Goal: Task Accomplishment & Management: Complete application form

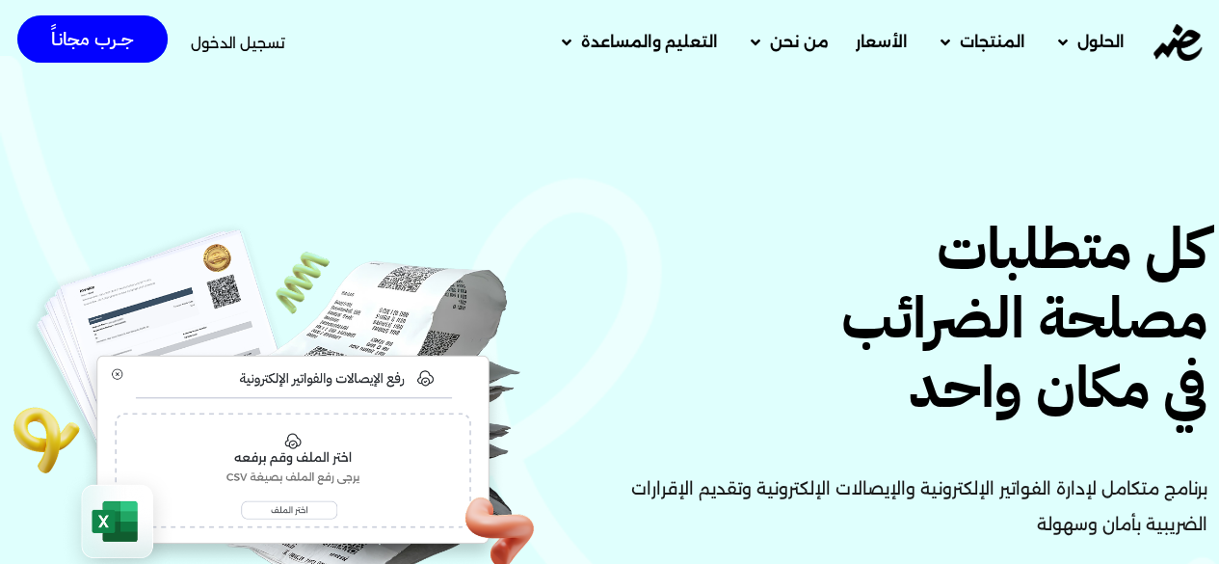
click at [274, 40] on span "تسجيل الدخول" at bounding box center [238, 43] width 94 height 14
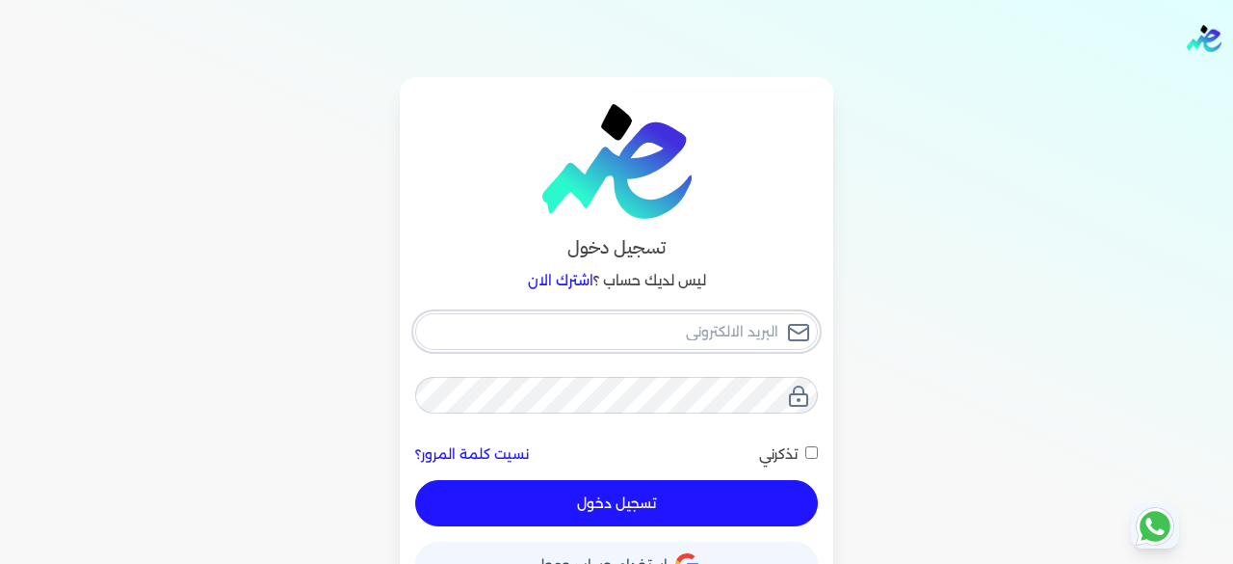
click at [731, 336] on input "email" at bounding box center [616, 331] width 403 height 37
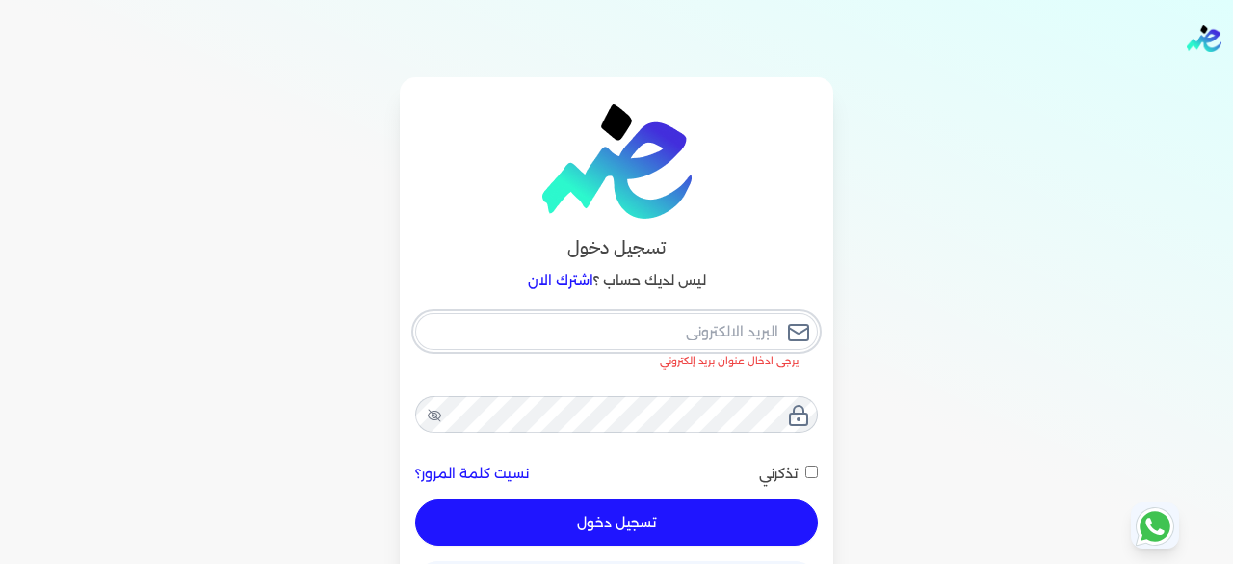
click at [684, 319] on input "email" at bounding box center [616, 331] width 403 height 37
type input "[EMAIL_ADDRESS][DOMAIN_NAME]"
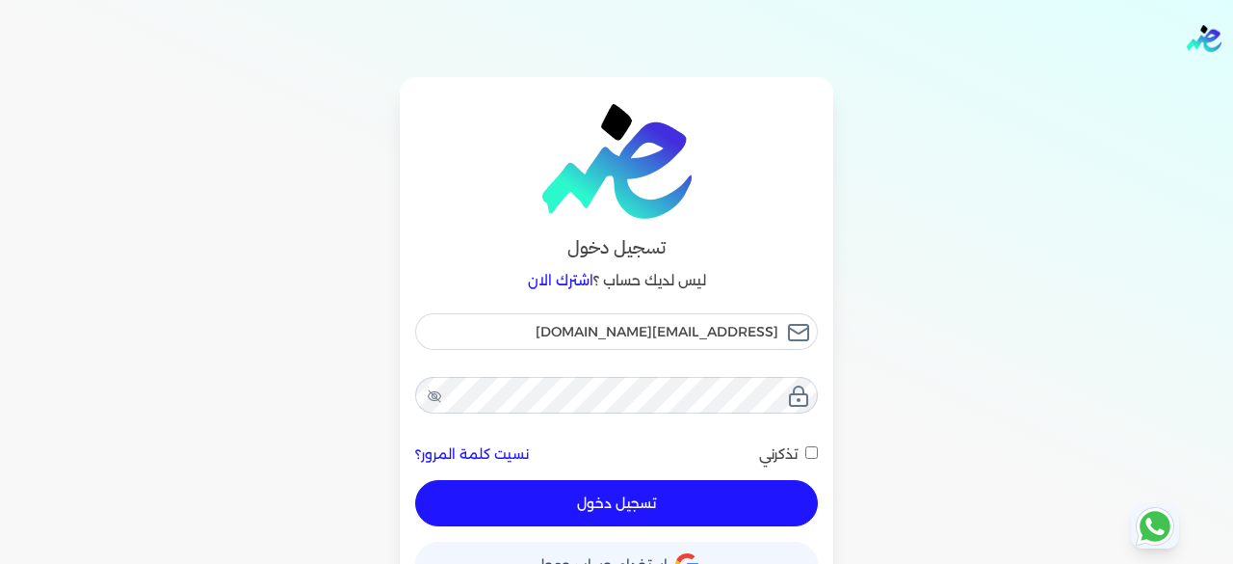
click at [817, 452] on input "تذكرني" at bounding box center [812, 452] width 13 height 13
checkbox input "true"
click at [636, 499] on button "تسجيل دخول" at bounding box center [616, 503] width 403 height 46
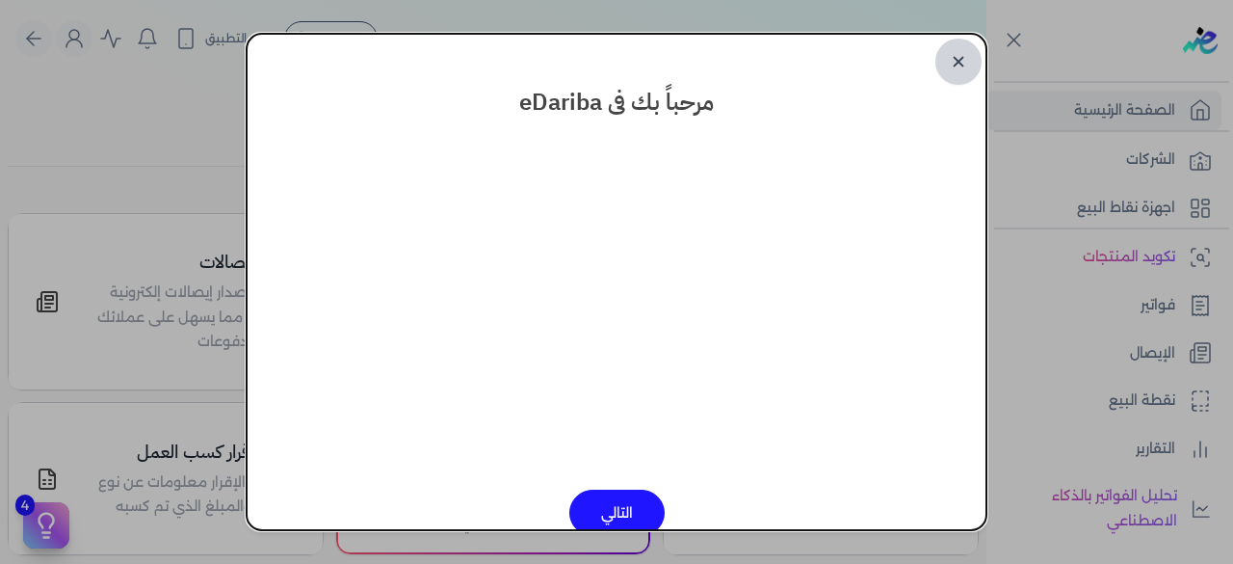
click at [963, 59] on link "✕" at bounding box center [959, 62] width 46 height 46
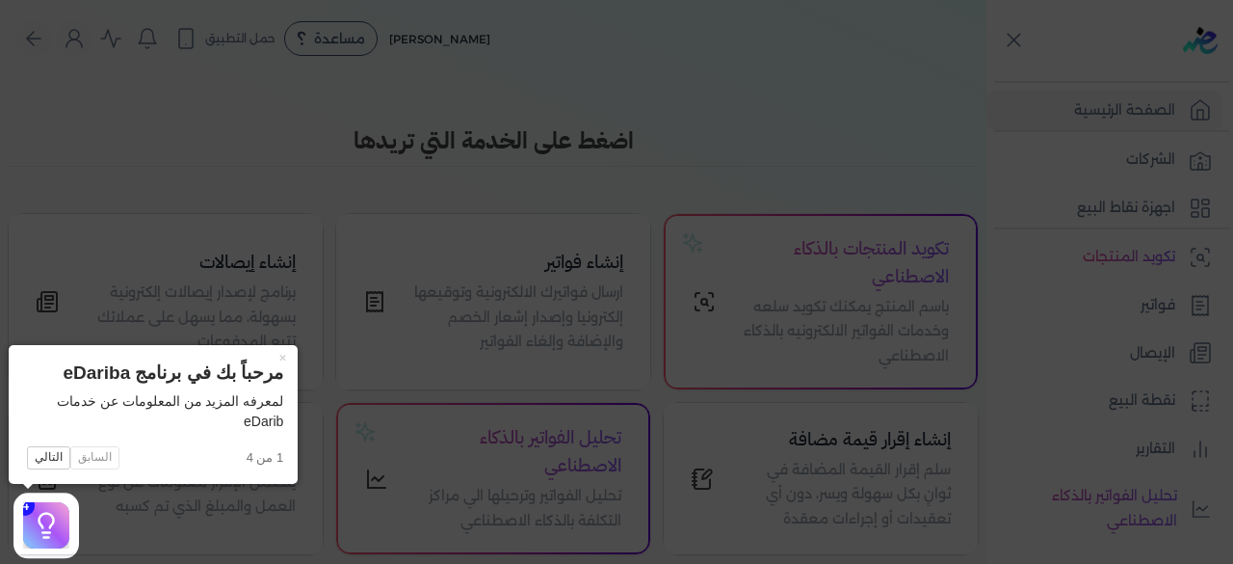
click at [507, 195] on icon at bounding box center [616, 282] width 1233 height 564
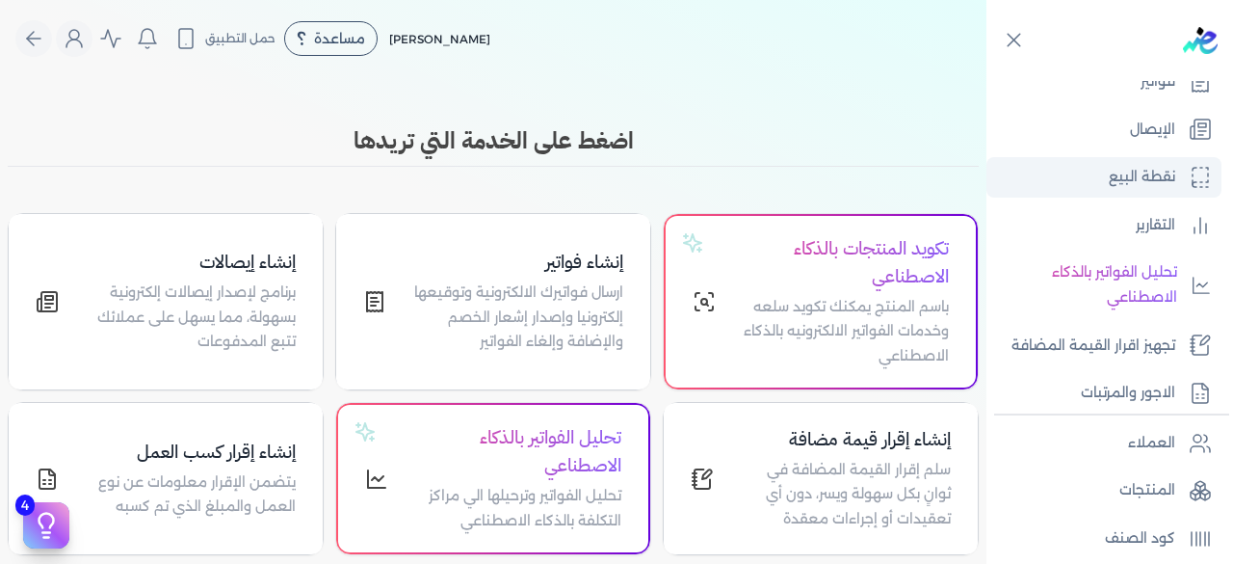
scroll to position [238, 0]
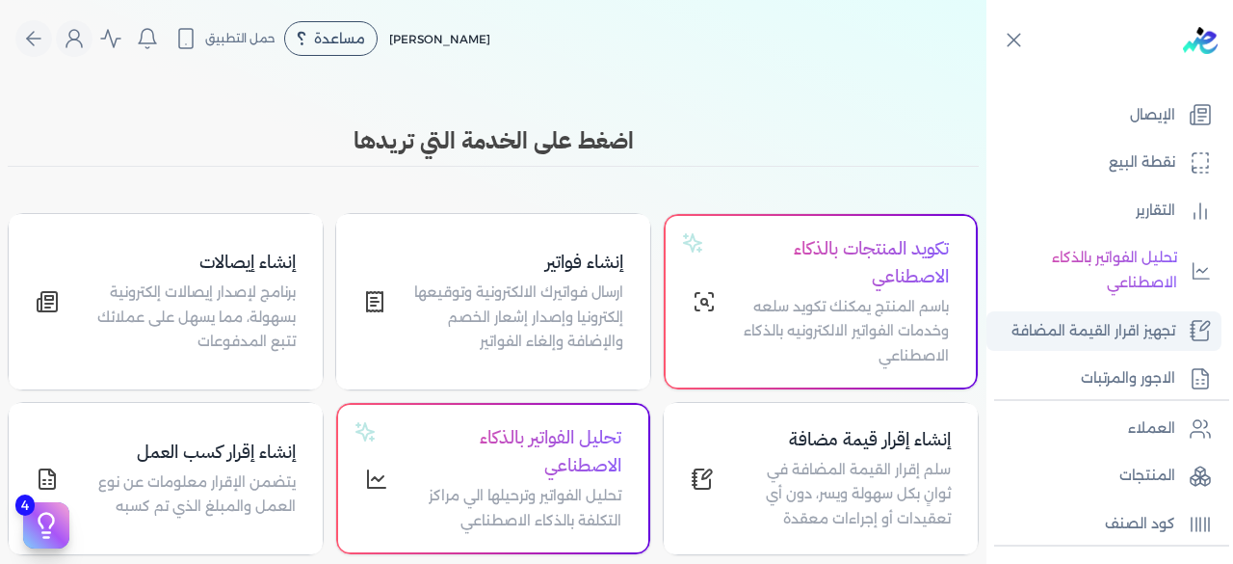
click at [1108, 334] on p "تجهيز اقرار القيمة المضافة" at bounding box center [1094, 331] width 164 height 25
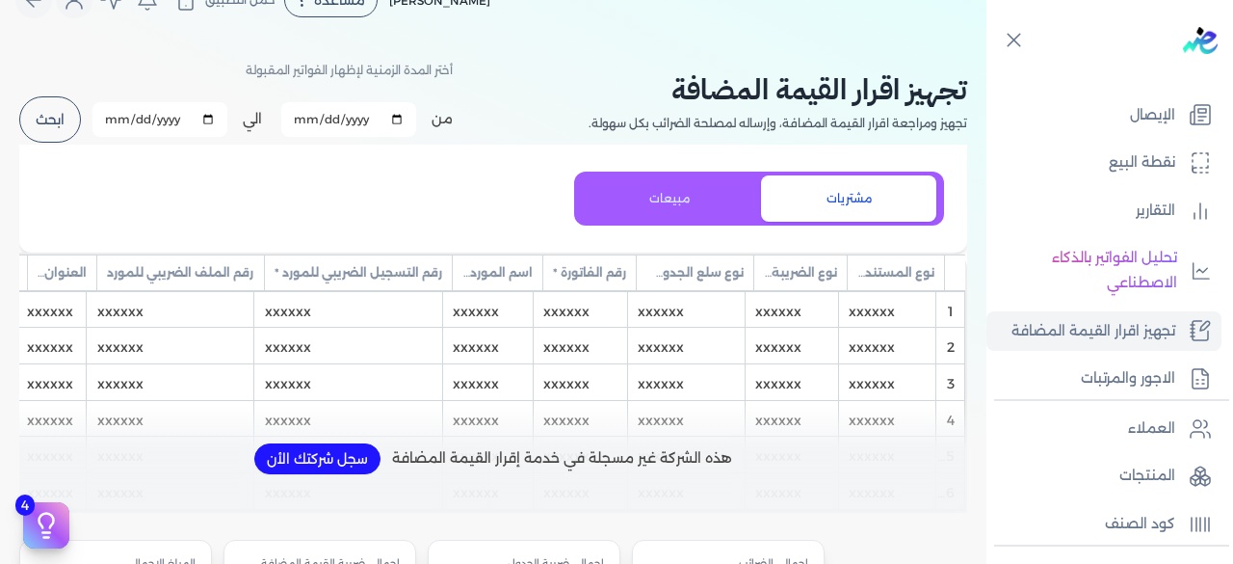
scroll to position [40, 0]
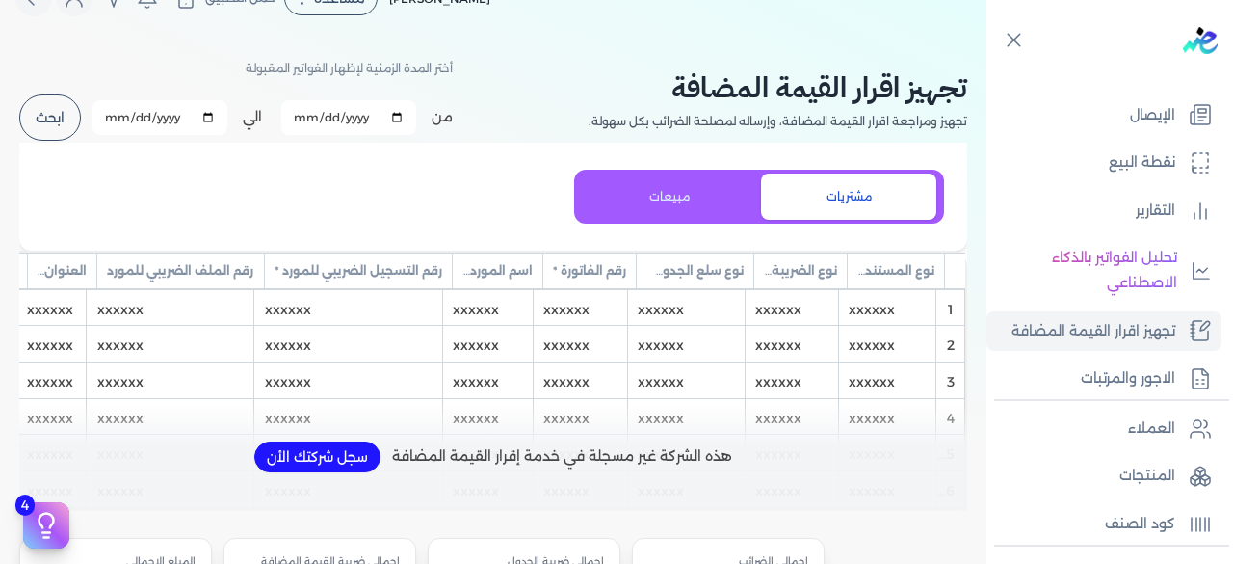
click at [333, 469] on button "سجل شركتك الأن" at bounding box center [317, 456] width 126 height 31
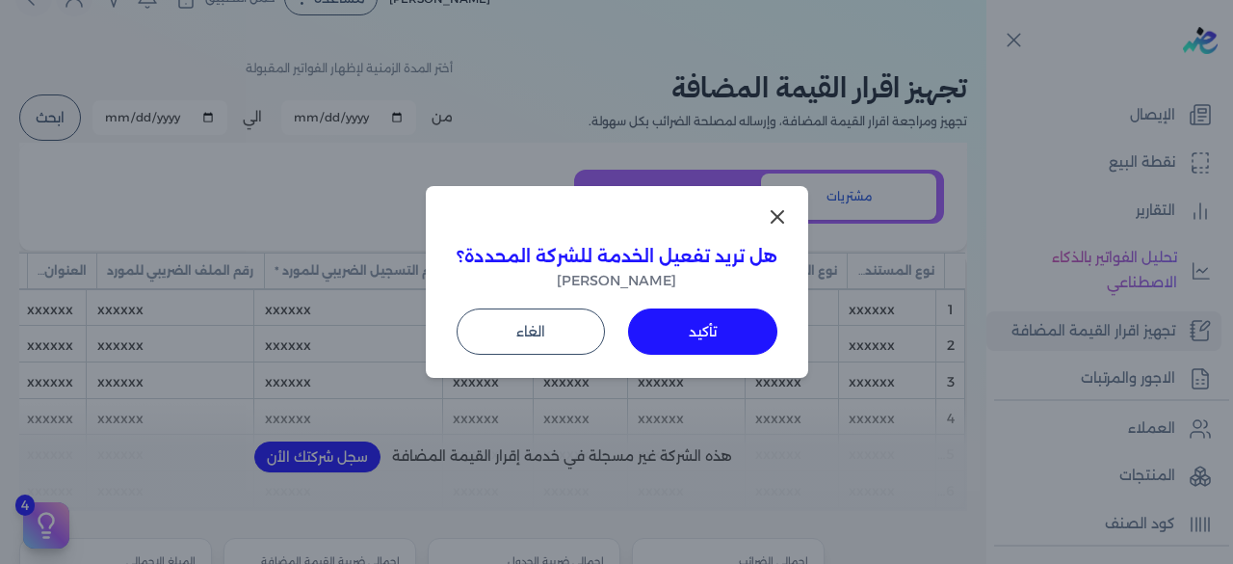
click at [662, 329] on button "تأكيد" at bounding box center [702, 331] width 149 height 46
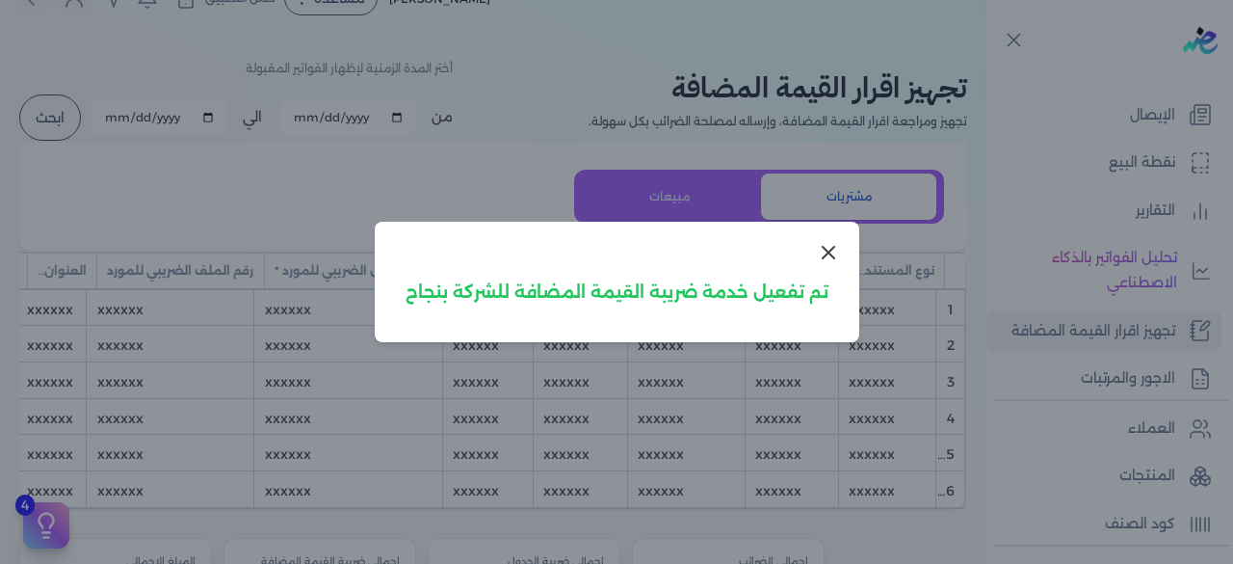
click at [834, 243] on icon at bounding box center [828, 252] width 23 height 23
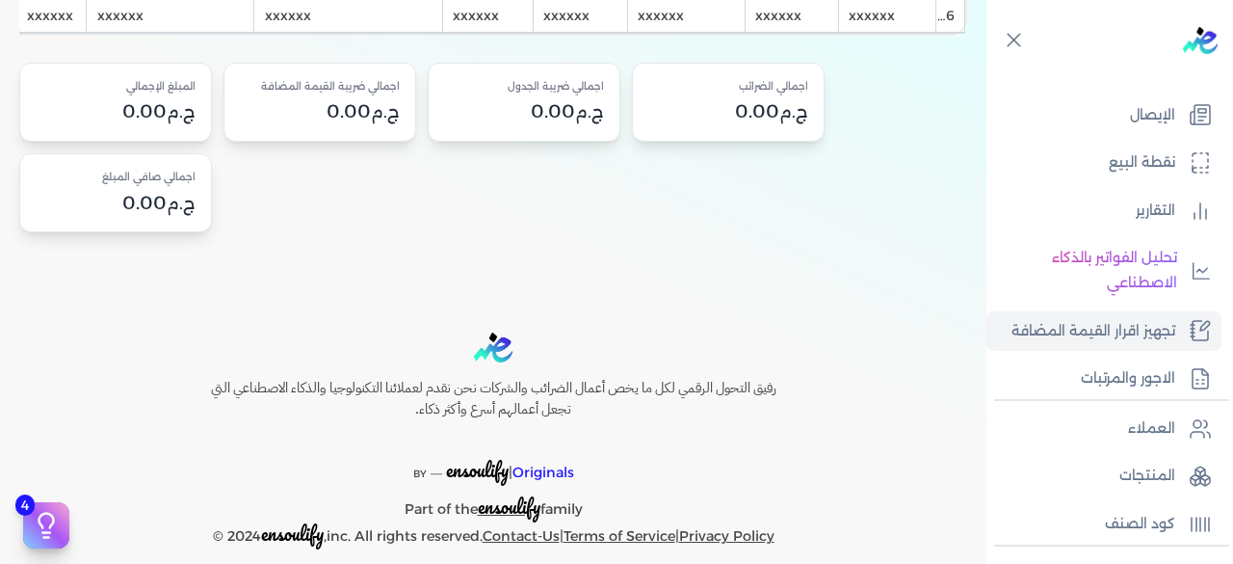
scroll to position [548, 0]
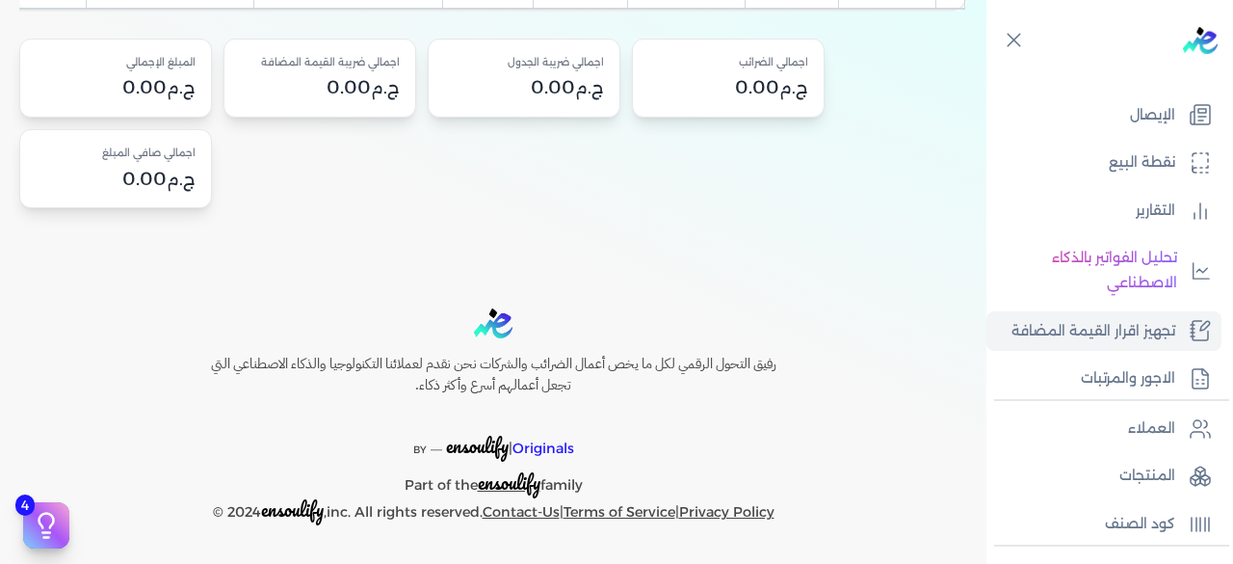
drag, startPoint x: 622, startPoint y: 366, endPoint x: 519, endPoint y: 215, distance: 182.5
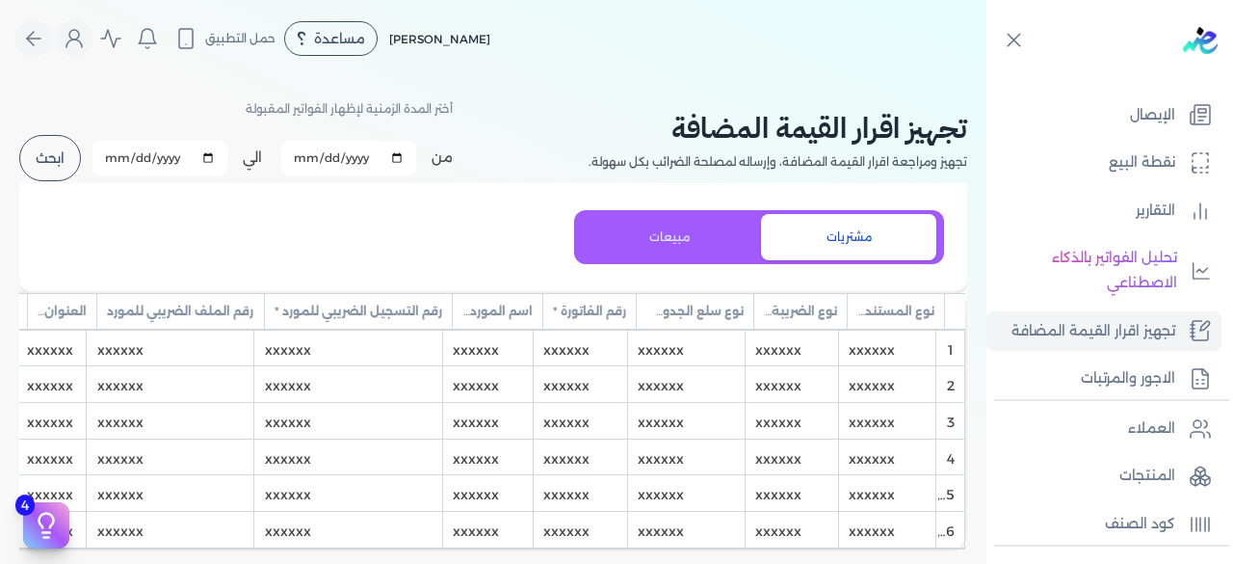
click at [401, 155] on input "2025-08-01" at bounding box center [348, 158] width 135 height 35
type input "[DATE]"
click at [214, 163] on input "2025-08-31" at bounding box center [160, 158] width 135 height 35
type input "[DATE]"
click at [69, 167] on button "ابحث" at bounding box center [50, 158] width 62 height 46
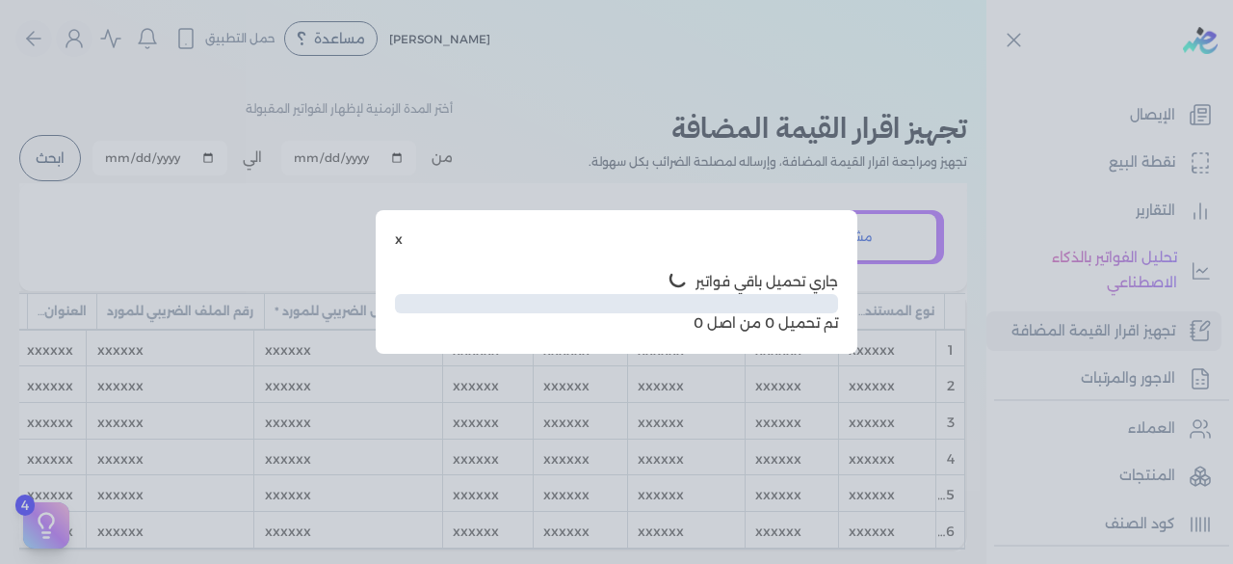
click at [401, 232] on button "x" at bounding box center [399, 239] width 8 height 20
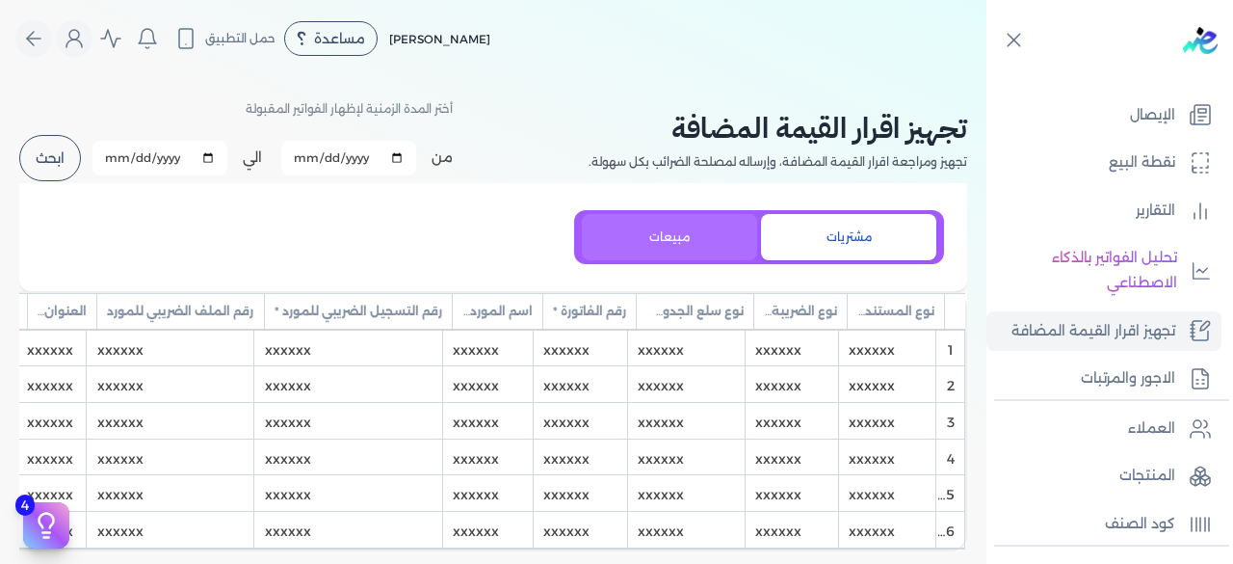
click at [634, 246] on button "مبيعات" at bounding box center [669, 237] width 175 height 46
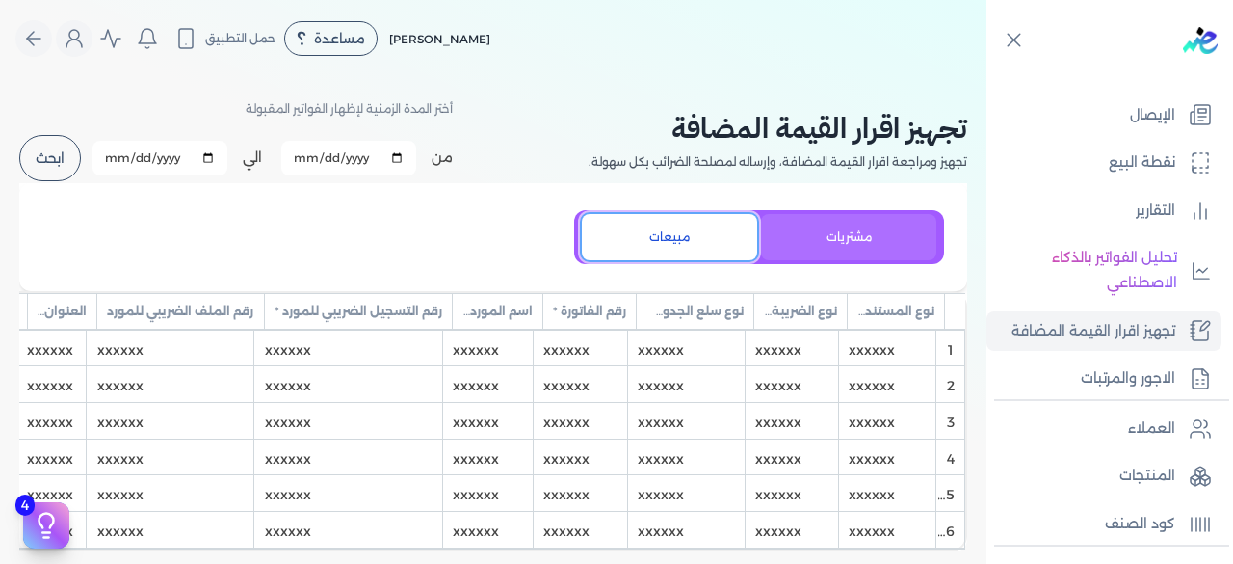
click at [821, 237] on button "مشتريات" at bounding box center [848, 237] width 175 height 46
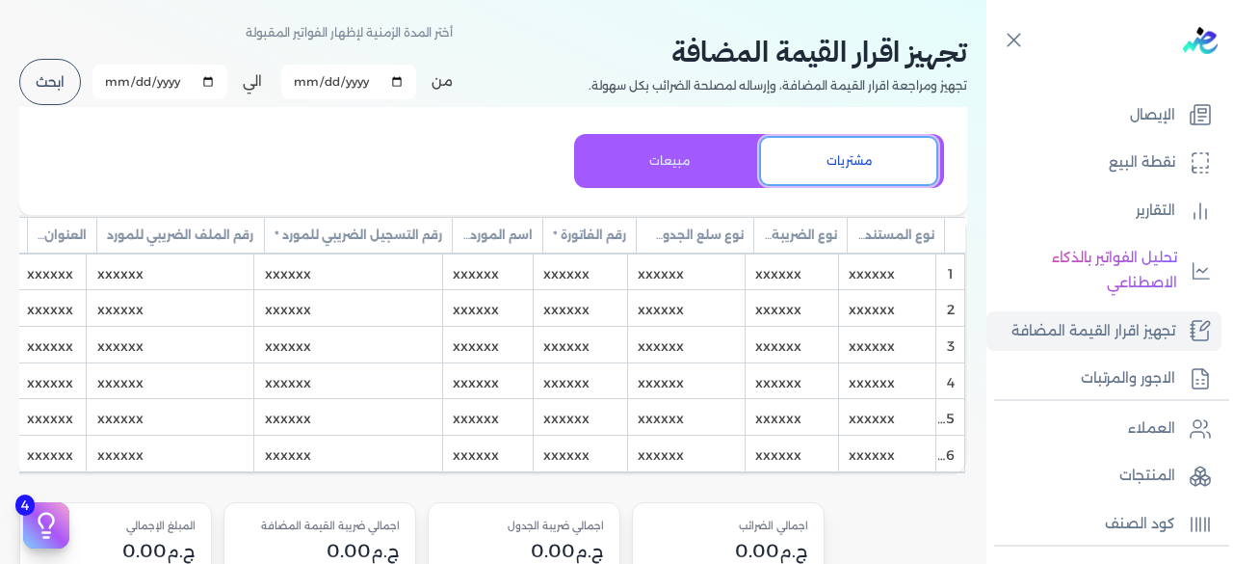
scroll to position [74, 0]
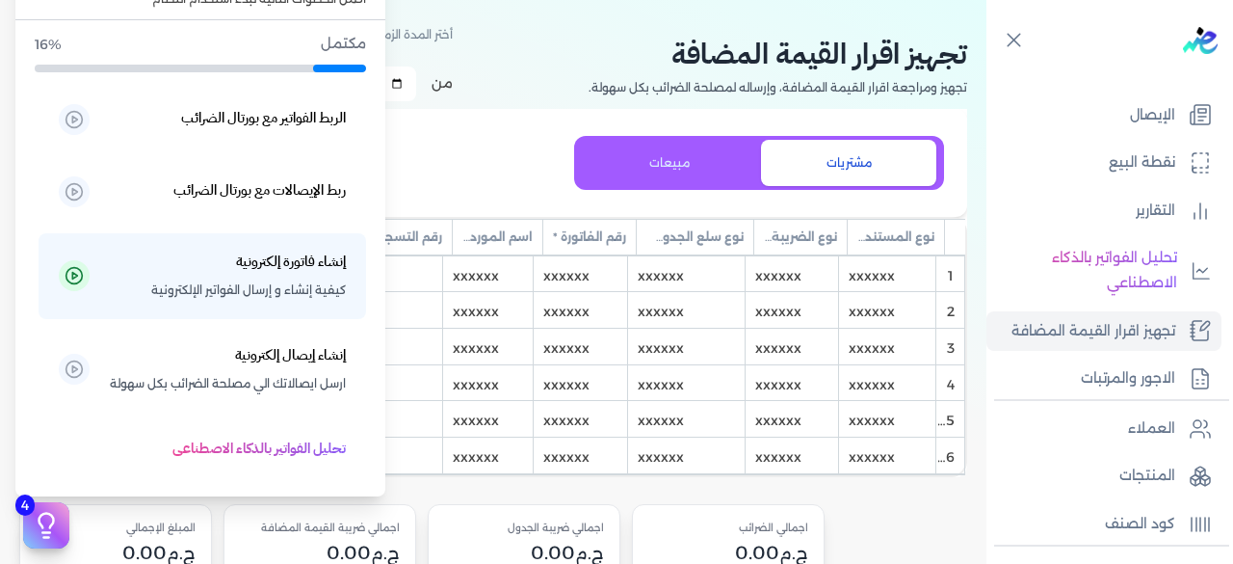
click at [64, 511] on button "4" at bounding box center [46, 525] width 46 height 46
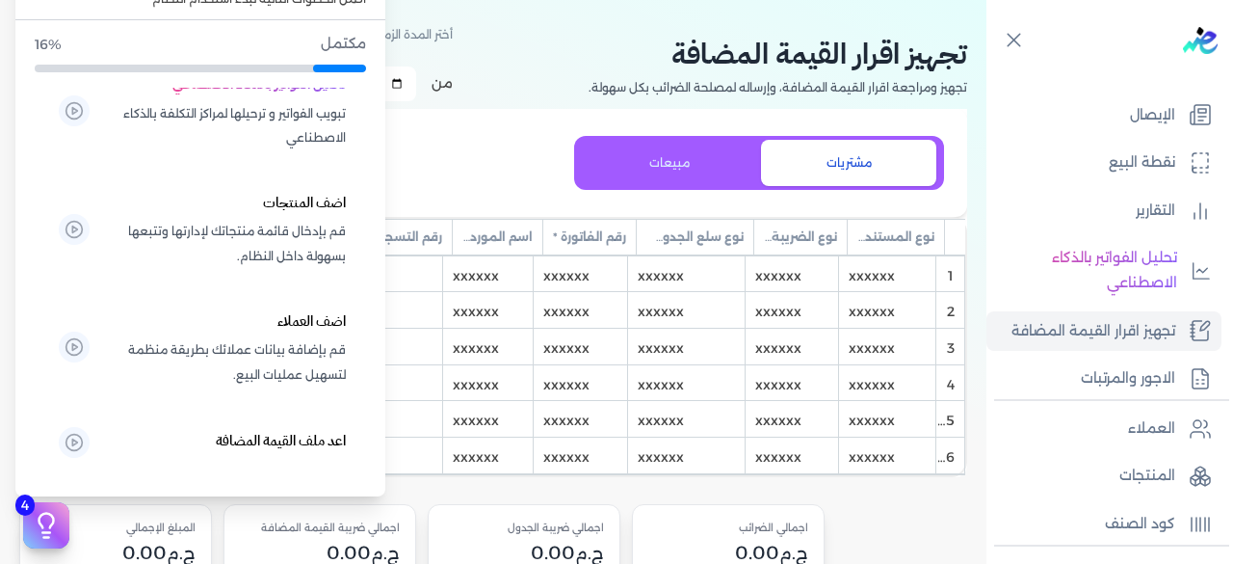
scroll to position [544, 0]
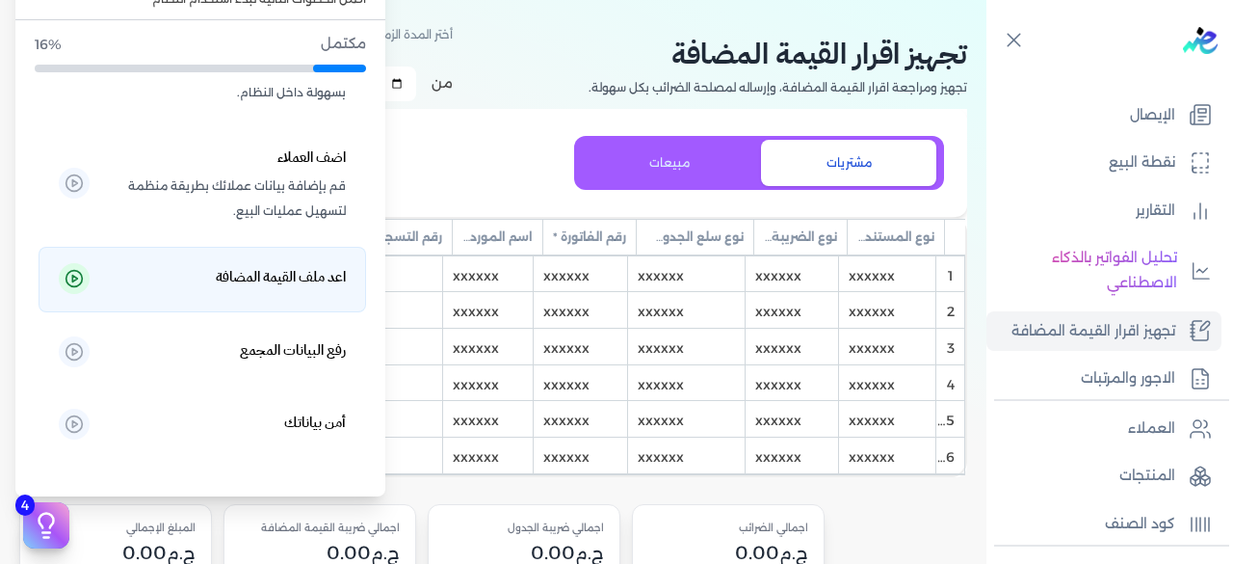
click at [199, 272] on p "اعد ملف القيمة المضافة" at bounding box center [227, 279] width 237 height 29
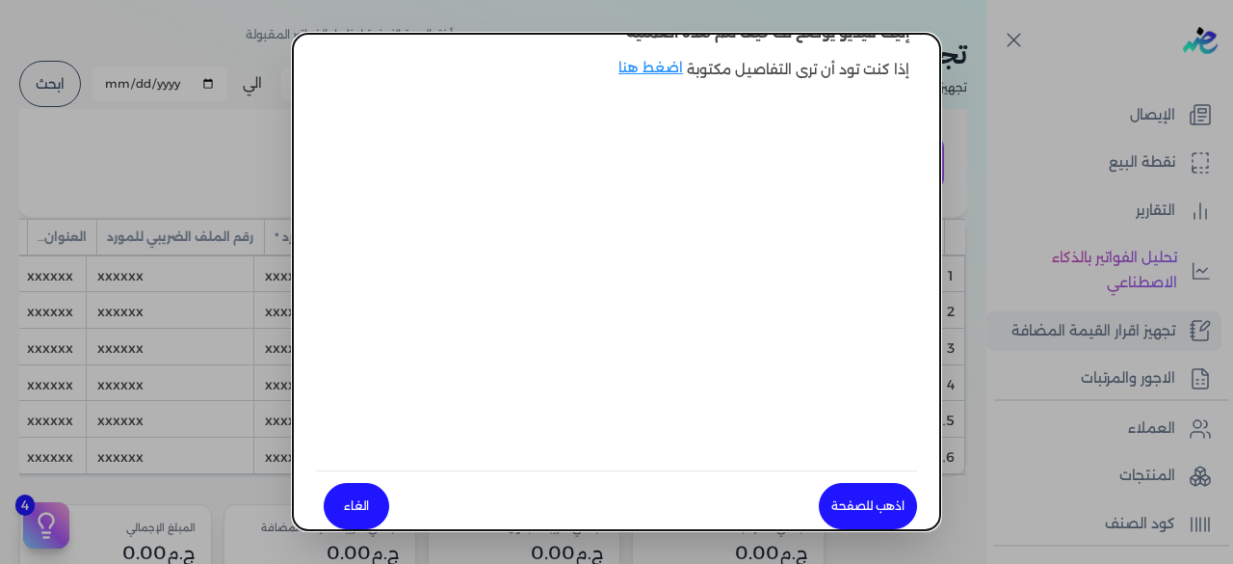
scroll to position [0, 0]
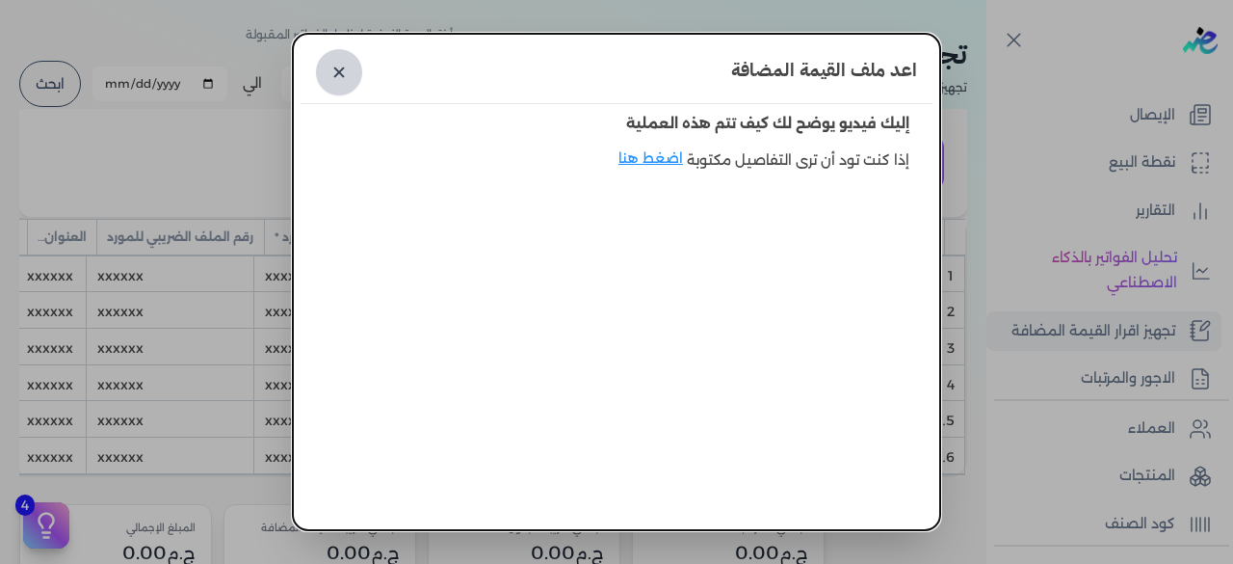
click at [355, 51] on link "✕" at bounding box center [339, 72] width 46 height 46
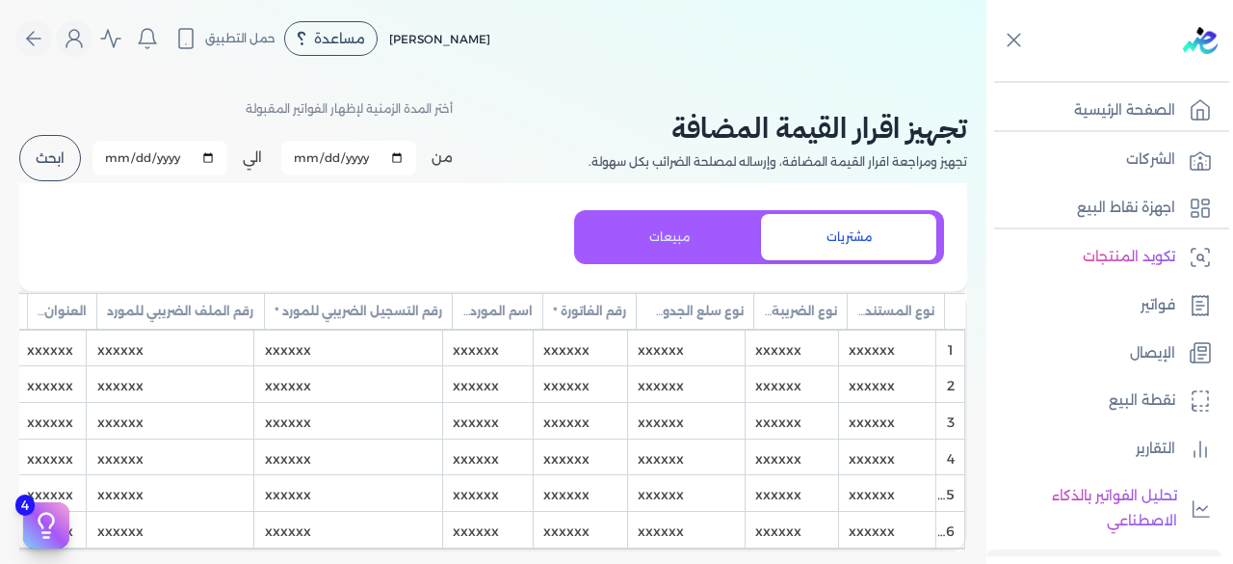
scroll to position [10, 0]
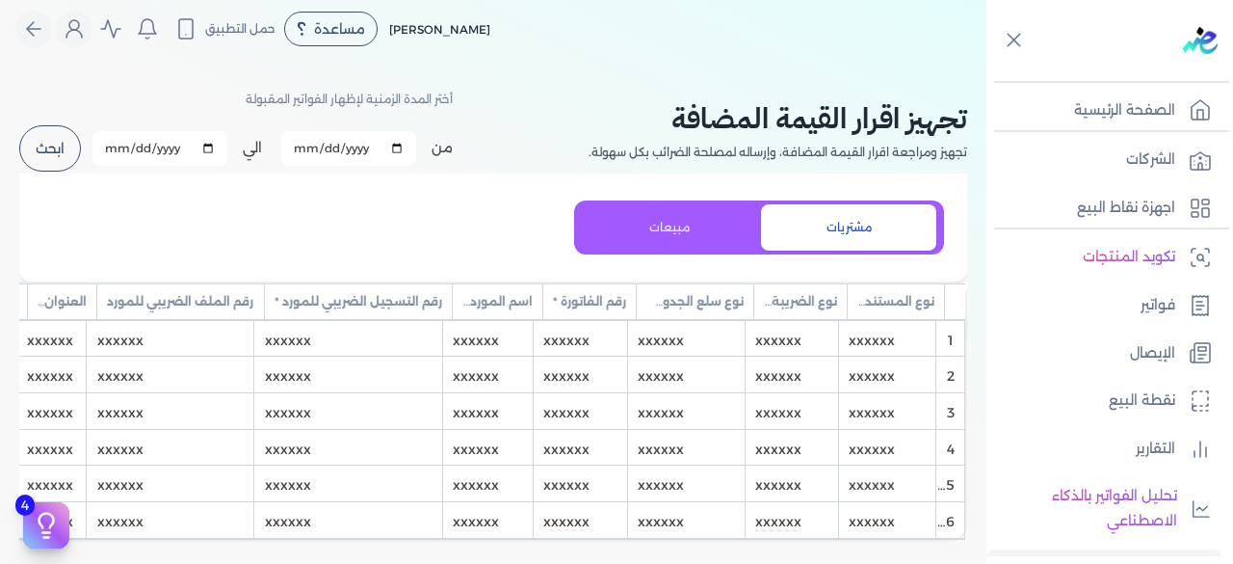
click at [73, 146] on button "ابحث" at bounding box center [50, 148] width 62 height 46
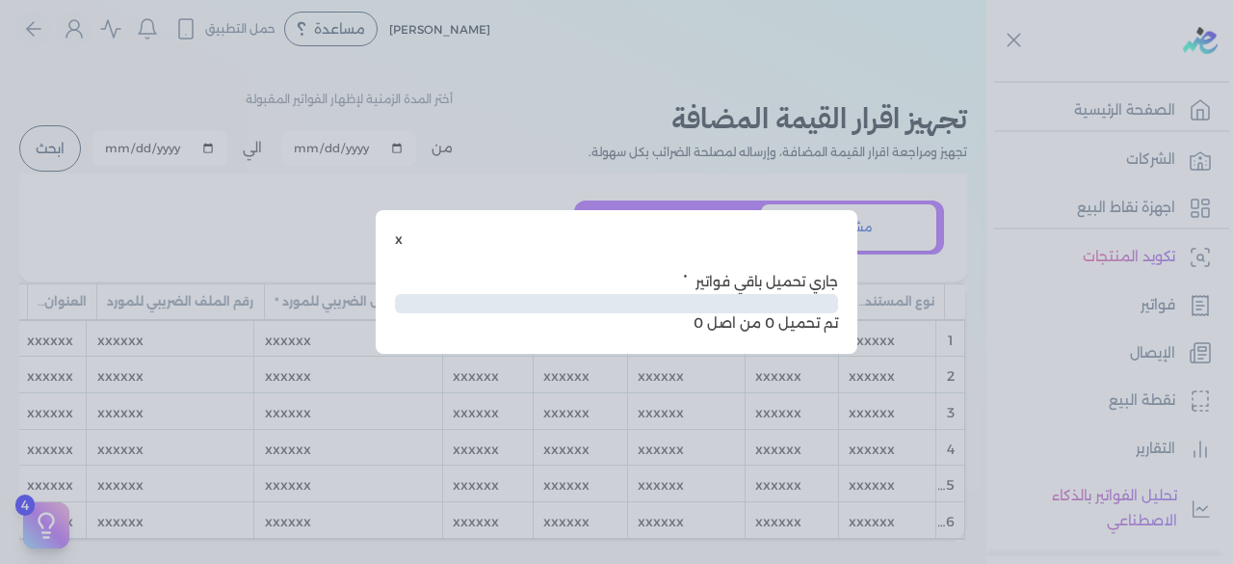
click at [399, 242] on button "x" at bounding box center [399, 239] width 8 height 20
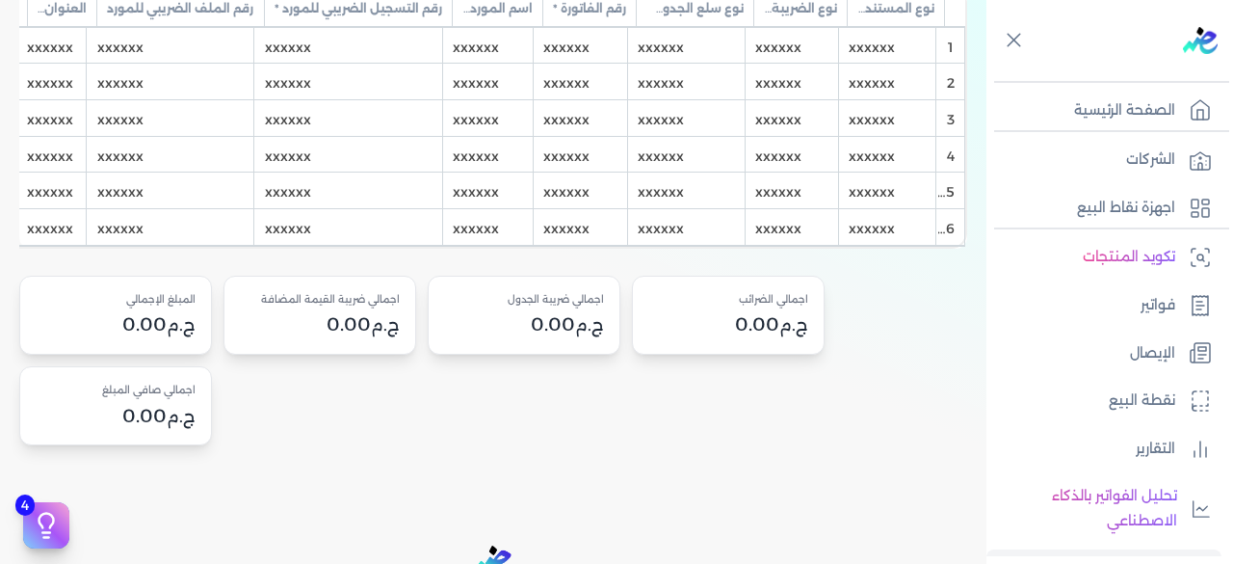
scroll to position [548, 0]
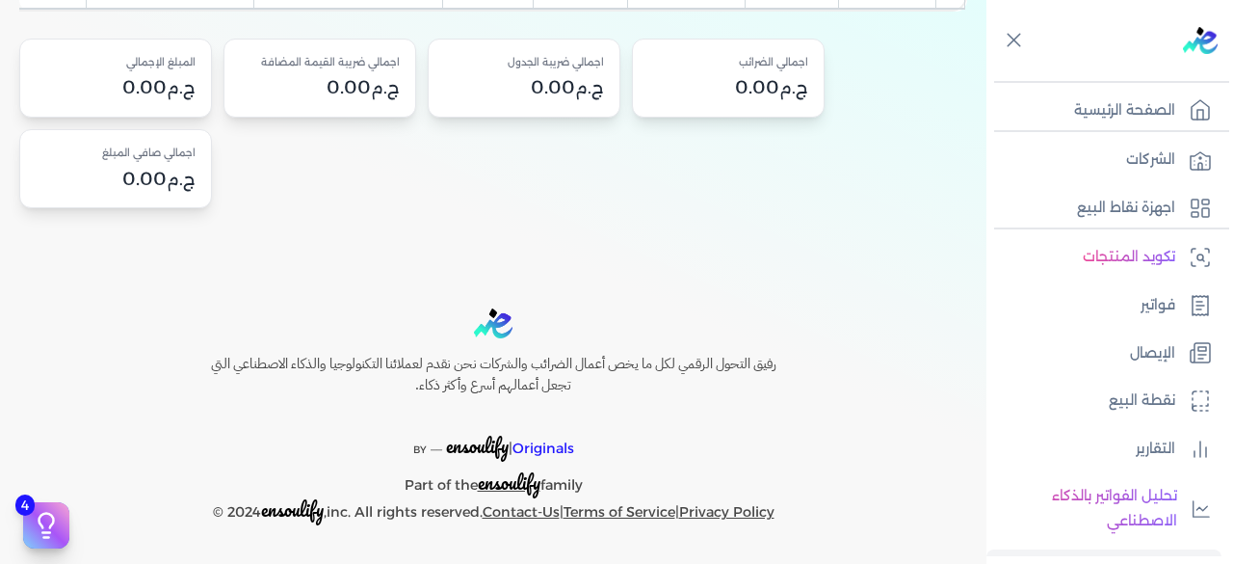
click at [493, 460] on span "ensoulify" at bounding box center [477, 446] width 63 height 30
click at [461, 386] on h6 "رفيق التحول الرقمي لكل ما يخص أعمال الضرائب والشركات نحن نقدم لعملائنا التكنولو…" at bounding box center [494, 374] width 648 height 41
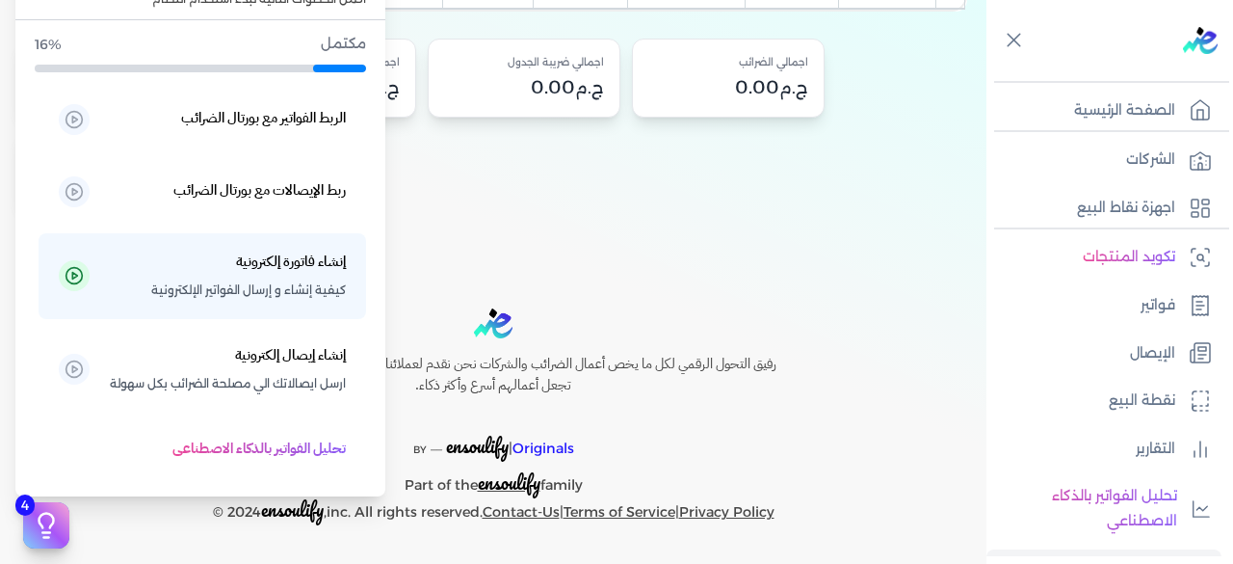
click at [55, 528] on icon at bounding box center [46, 525] width 29 height 29
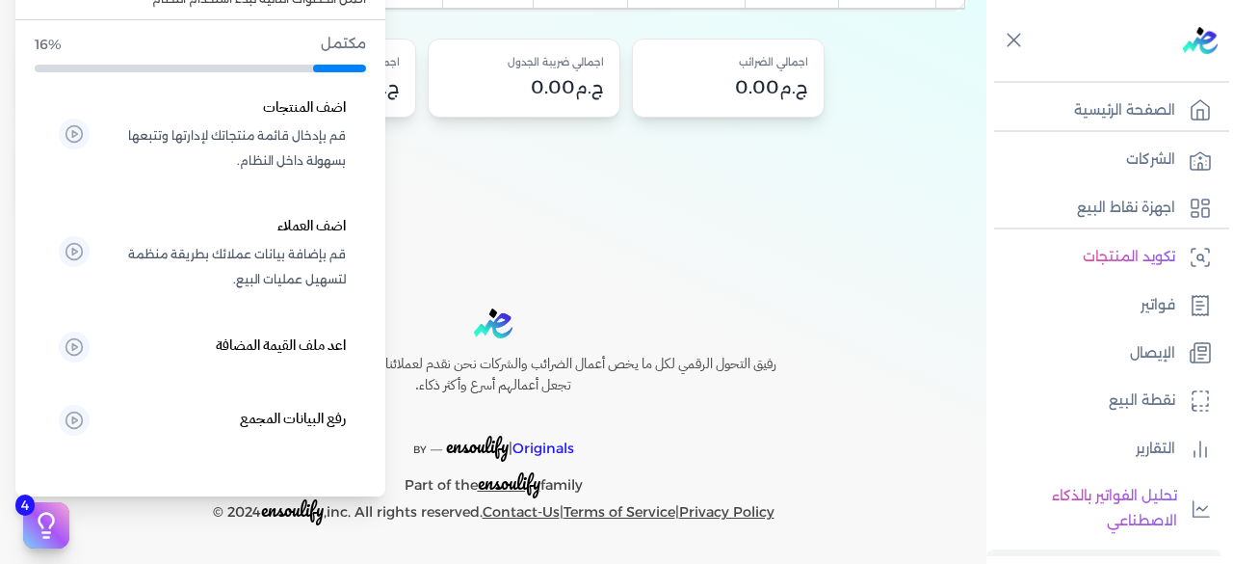
scroll to position [544, 0]
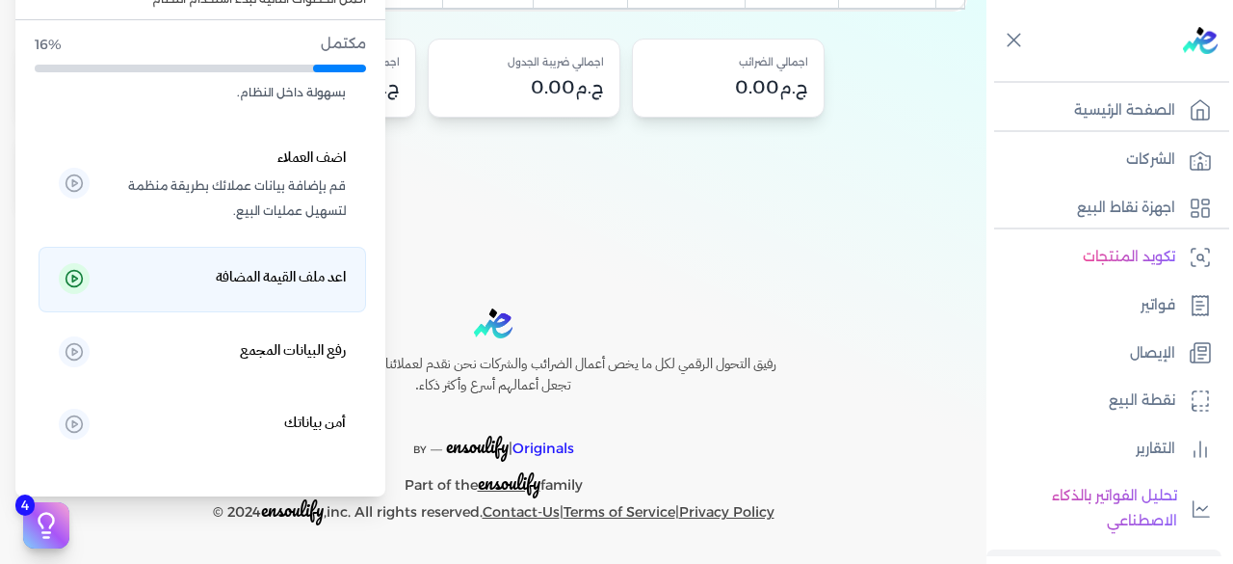
click at [84, 288] on icon at bounding box center [74, 278] width 19 height 19
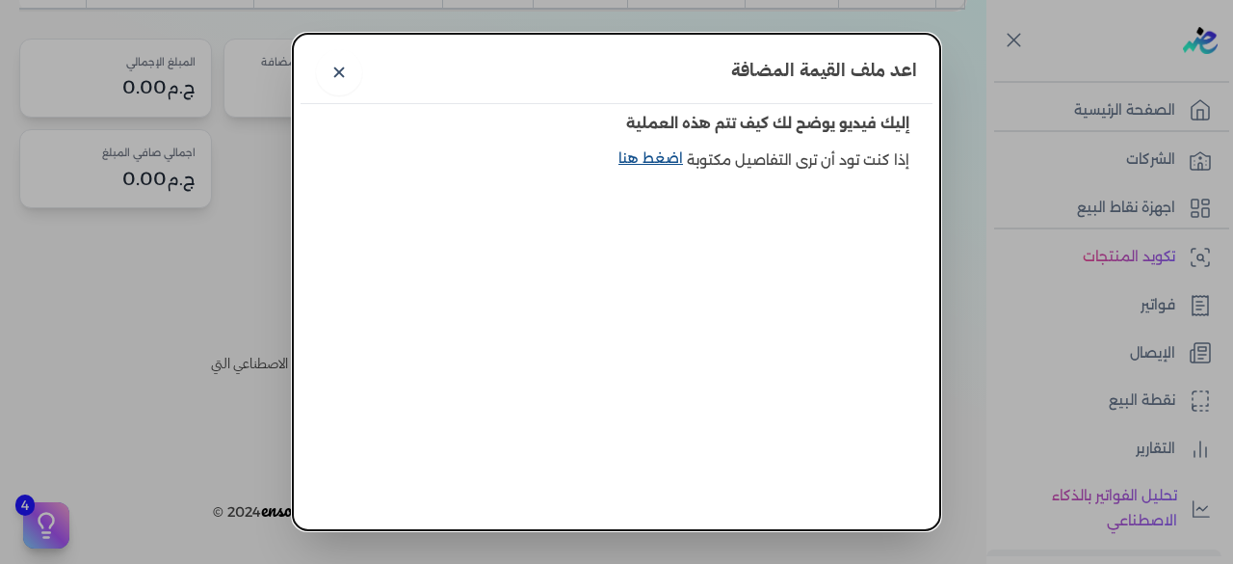
click at [642, 155] on link "اضغط هنا" at bounding box center [653, 170] width 68 height 44
click at [354, 68] on link "✕" at bounding box center [339, 72] width 46 height 46
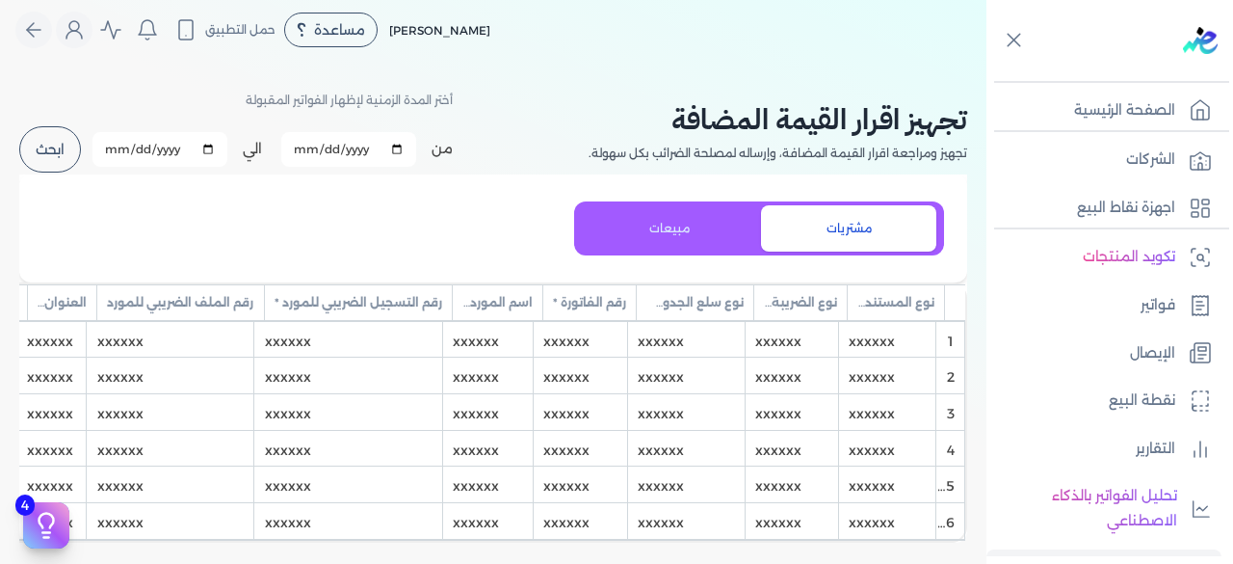
scroll to position [0, 0]
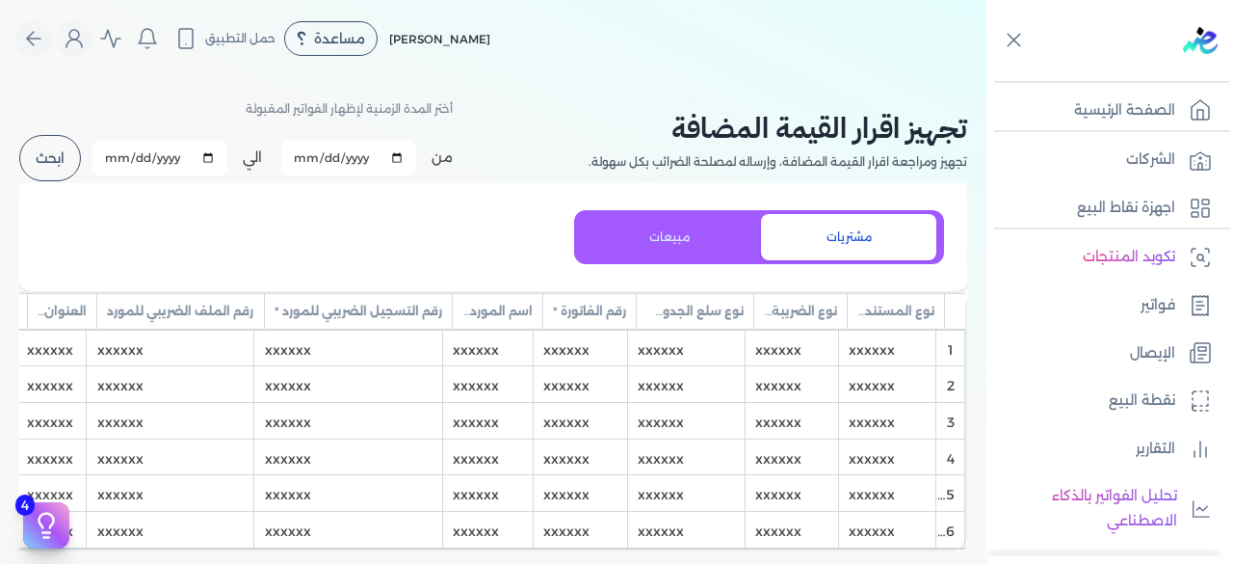
click at [404, 159] on input "[DATE]" at bounding box center [348, 158] width 135 height 35
type input "[DATE]"
click at [224, 160] on input "[DATE]" at bounding box center [160, 158] width 135 height 35
click at [215, 160] on input "[DATE]" at bounding box center [160, 158] width 135 height 35
type input "[DATE]"
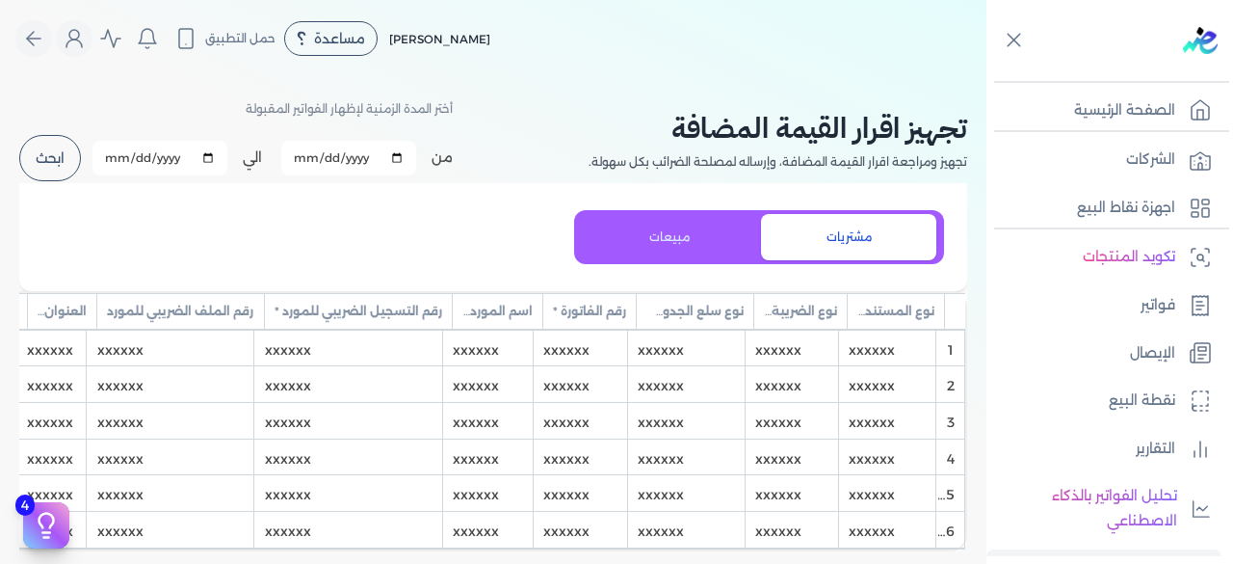
click at [61, 159] on button "ابحث" at bounding box center [50, 158] width 62 height 46
